Goal: Transaction & Acquisition: Purchase product/service

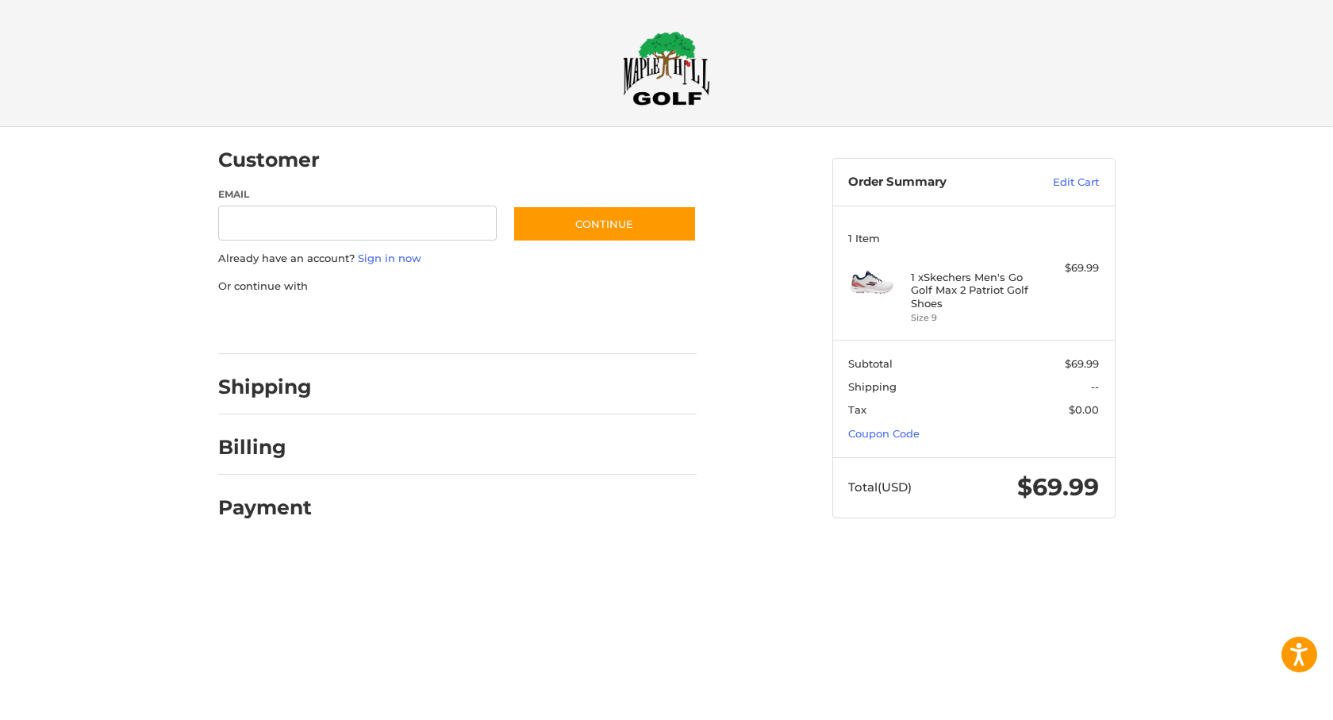
click at [390, 498] on div "Payment" at bounding box center [457, 508] width 479 height 54
click at [256, 223] on input "Email" at bounding box center [357, 224] width 279 height 36
